Goal: Task Accomplishment & Management: Manage account settings

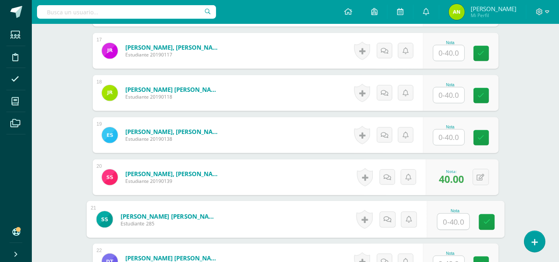
scroll to position [124, 0]
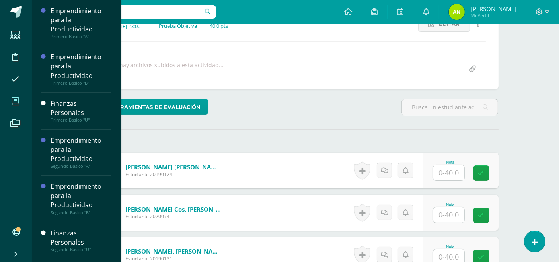
click at [20, 98] on span at bounding box center [15, 101] width 18 height 18
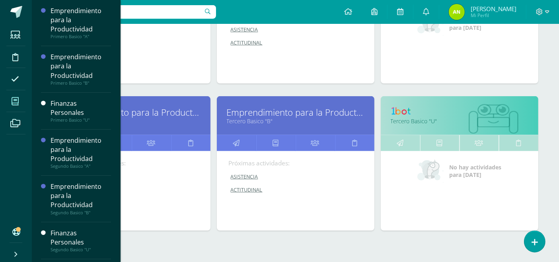
scroll to position [377, 0]
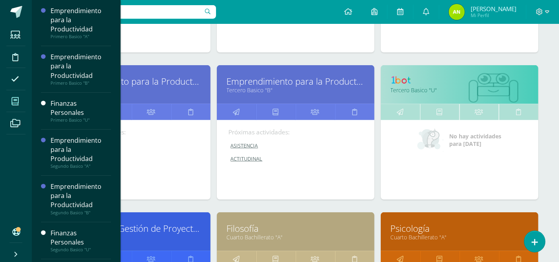
click at [250, 228] on link "Filosofía" at bounding box center [296, 228] width 138 height 12
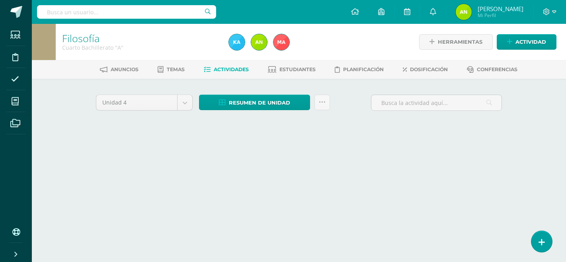
click at [241, 148] on html "Estudiantes Disciplina Asistencia Mis cursos Archivos Soporte Ayuda Reportar un…" at bounding box center [283, 74] width 566 height 148
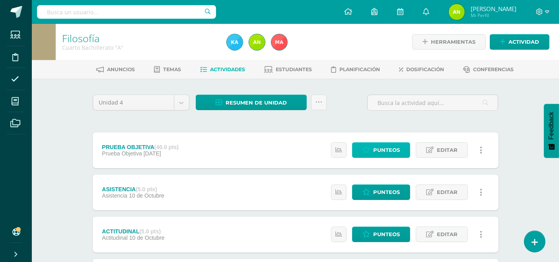
click at [367, 152] on icon at bounding box center [366, 150] width 8 height 7
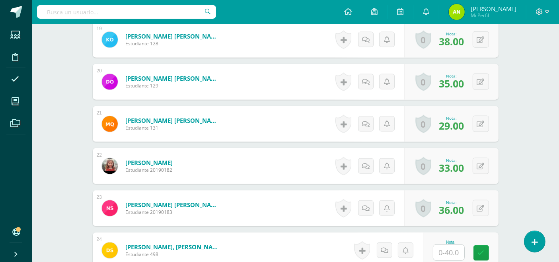
scroll to position [1006, 0]
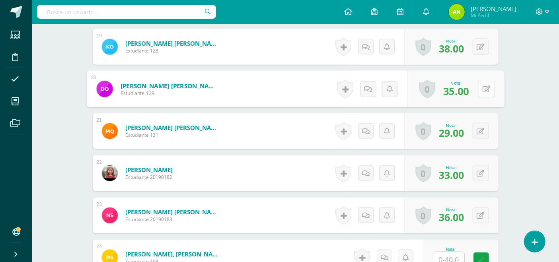
click at [482, 91] on button at bounding box center [486, 89] width 17 height 17
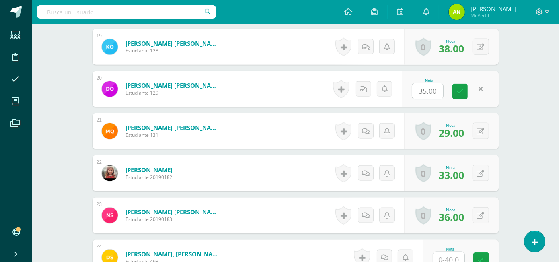
click at [482, 215] on icon at bounding box center [481, 215] width 8 height 7
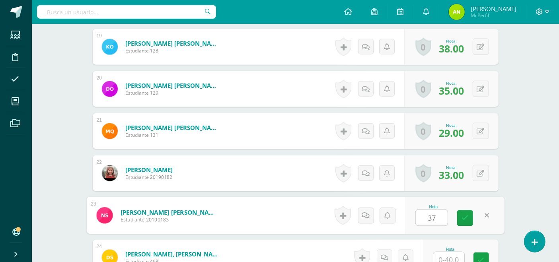
type input "37"
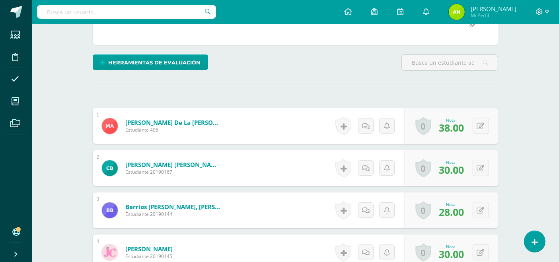
scroll to position [194, 0]
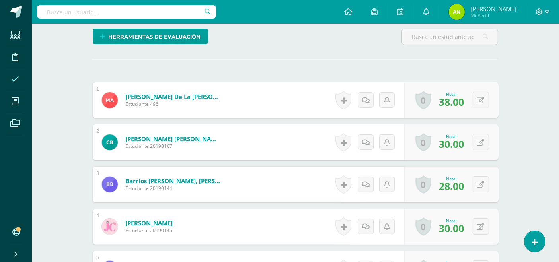
click at [17, 75] on icon at bounding box center [15, 79] width 8 height 8
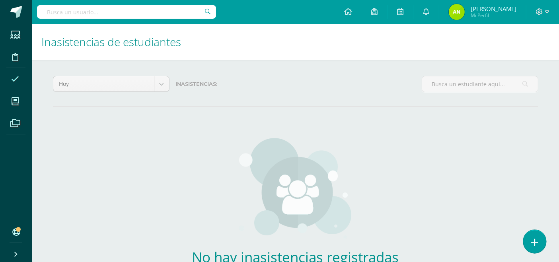
click at [536, 240] on icon at bounding box center [534, 242] width 7 height 9
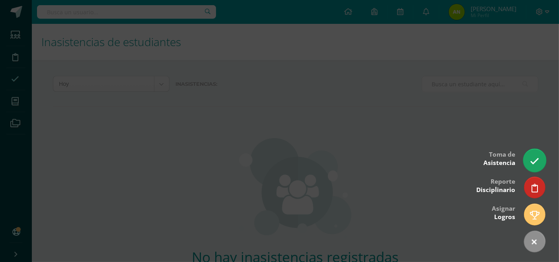
click at [533, 160] on icon at bounding box center [534, 161] width 9 height 9
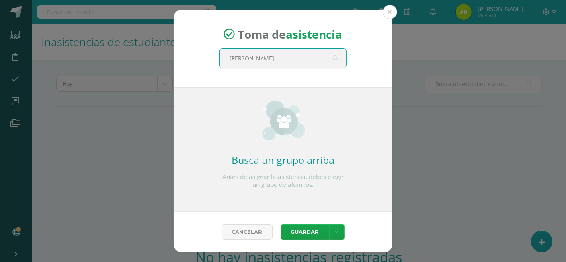
type input "quinto"
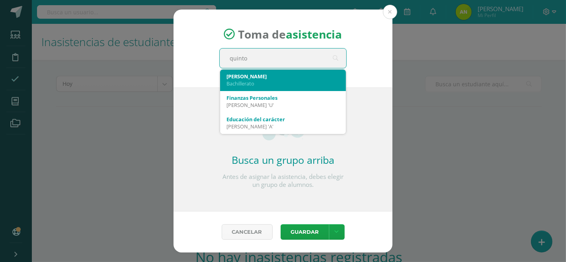
click at [263, 79] on div "Quinto A" at bounding box center [282, 76] width 113 height 7
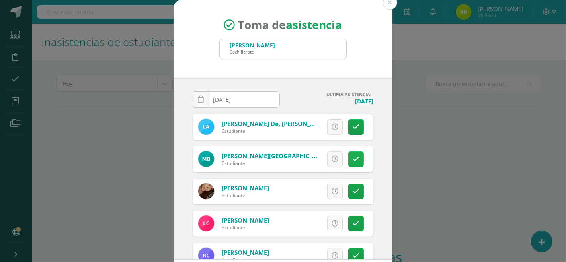
click at [352, 159] on icon at bounding box center [355, 159] width 7 height 7
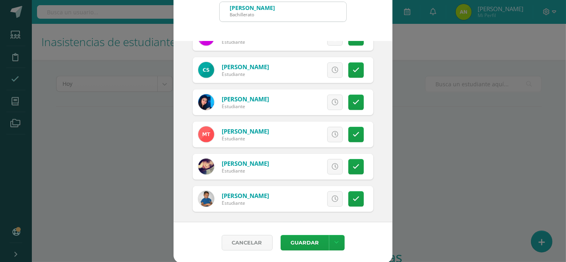
scroll to position [409, 0]
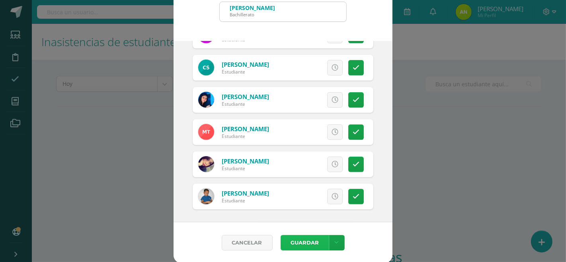
click at [296, 245] on button "Guardar" at bounding box center [304, 243] width 49 height 16
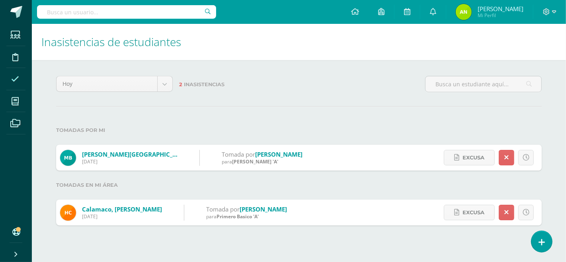
drag, startPoint x: 565, startPoint y: 40, endPoint x: 565, endPoint y: 162, distance: 121.7
click at [565, 162] on div "Inasistencias de estudiantes [DATE] [DATE] Esta semana Este mes Este ciclo 2 In…" at bounding box center [299, 133] width 534 height 218
click at [171, 6] on input "text" at bounding box center [126, 12] width 179 height 14
drag, startPoint x: 565, startPoint y: 49, endPoint x: 565, endPoint y: 112, distance: 63.2
click at [565, 112] on div "Inasistencias de estudiantes [DATE] [DATE] Esta semana Este mes Este ciclo 2 In…" at bounding box center [299, 133] width 534 height 218
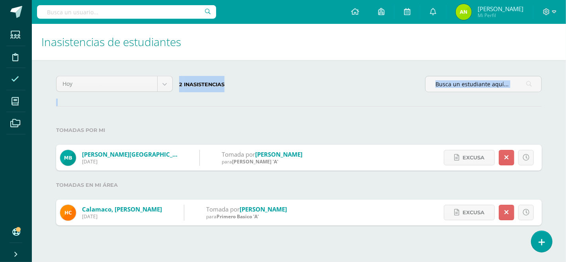
click at [542, 109] on div "Hoy Hoy Esta semana Este mes Este ciclo 2 Inasistencias Tomadas por mi Bocaj, M…" at bounding box center [298, 150] width 517 height 181
click at [565, 65] on div "Inasistencias de estudiantes Hoy Hoy Esta semana Este mes Este ciclo 2 Inasiste…" at bounding box center [299, 133] width 534 height 218
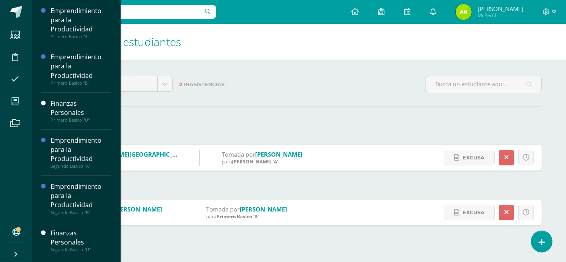
click at [17, 98] on icon at bounding box center [15, 101] width 7 height 8
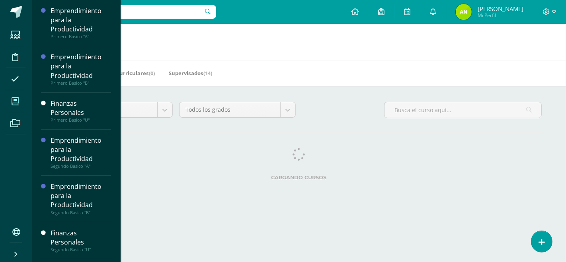
click at [422, 200] on html "Estudiantes Disciplina Asistencia Mis cursos Archivos Soporte Ayuda Reportar un…" at bounding box center [283, 100] width 566 height 200
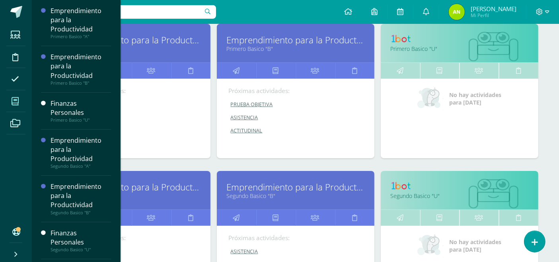
scroll to position [64, 0]
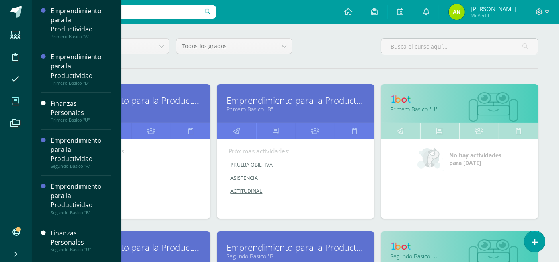
click at [239, 166] on link "PRUEBA OBJETIVA" at bounding box center [296, 164] width 134 height 7
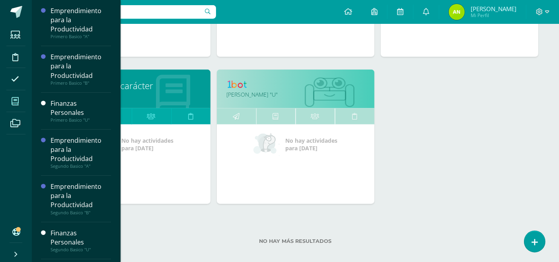
scroll to position [671, 0]
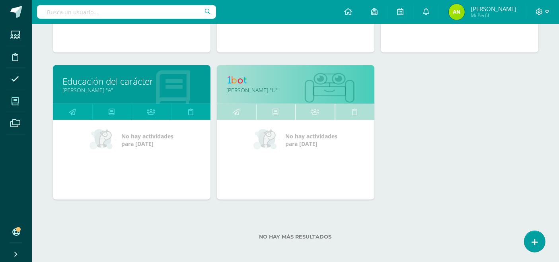
click at [5, 106] on li "Mis cursos" at bounding box center [16, 101] width 32 height 22
click at [17, 101] on icon at bounding box center [15, 101] width 7 height 8
